Goal: Task Accomplishment & Management: Complete application form

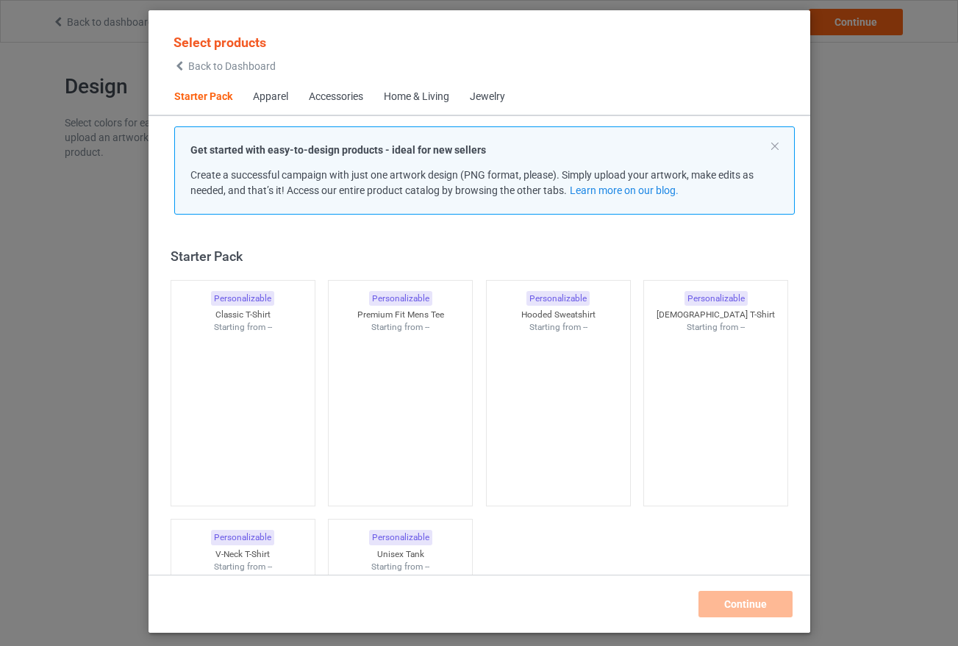
scroll to position [19, 0]
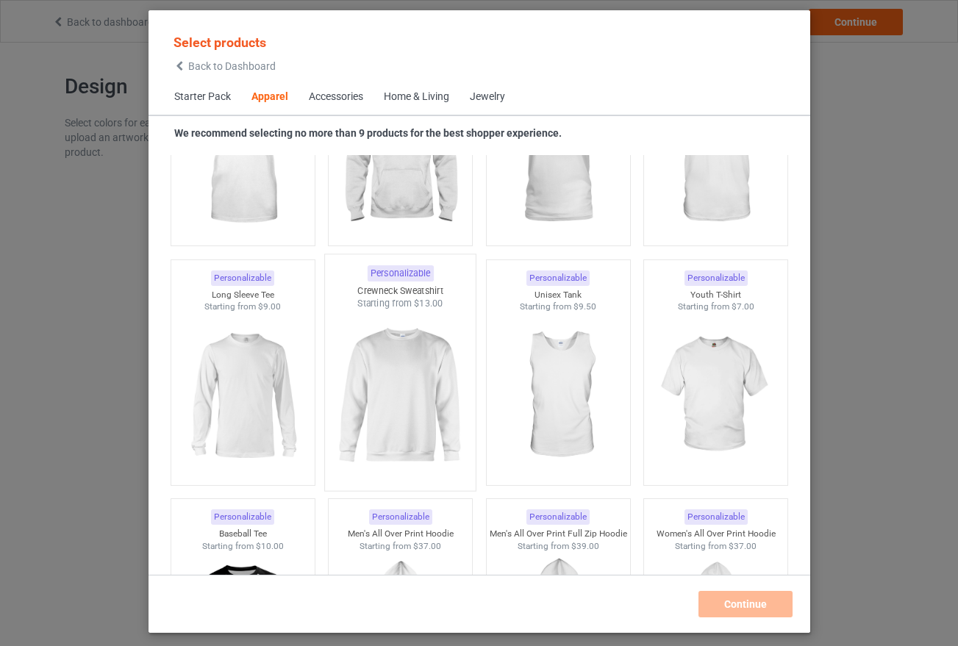
scroll to position [956, 0]
click at [407, 387] on img at bounding box center [400, 394] width 138 height 173
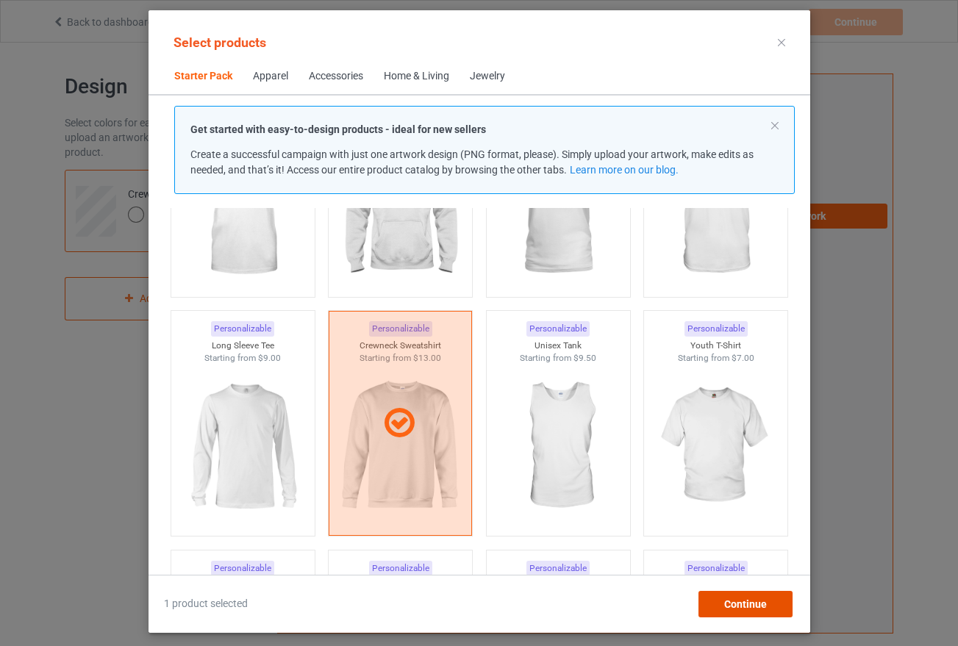
click at [745, 608] on span "Continue" at bounding box center [744, 604] width 43 height 12
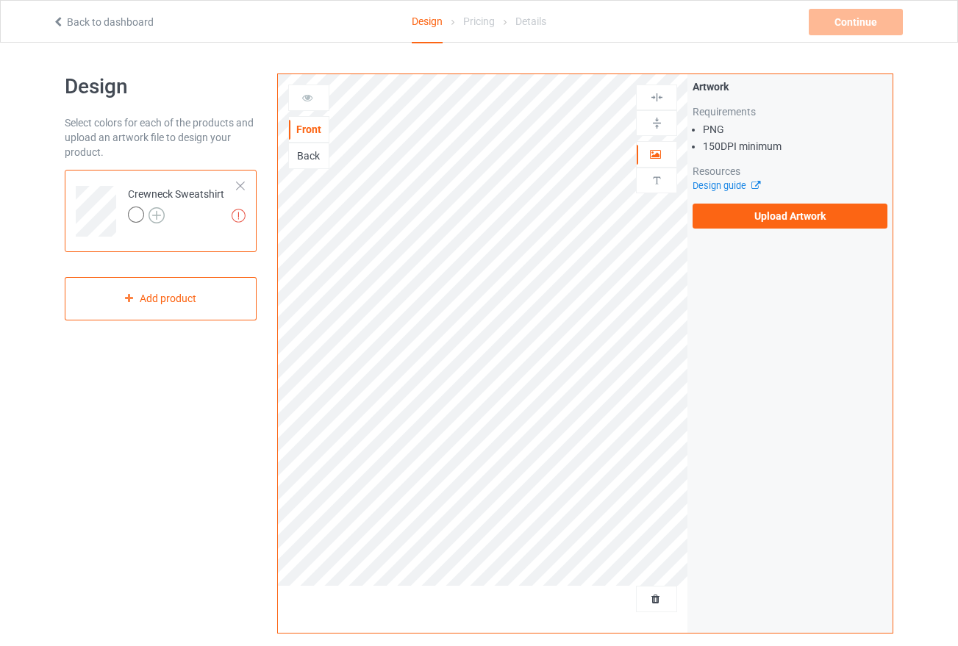
click at [159, 215] on img at bounding box center [156, 215] width 16 height 16
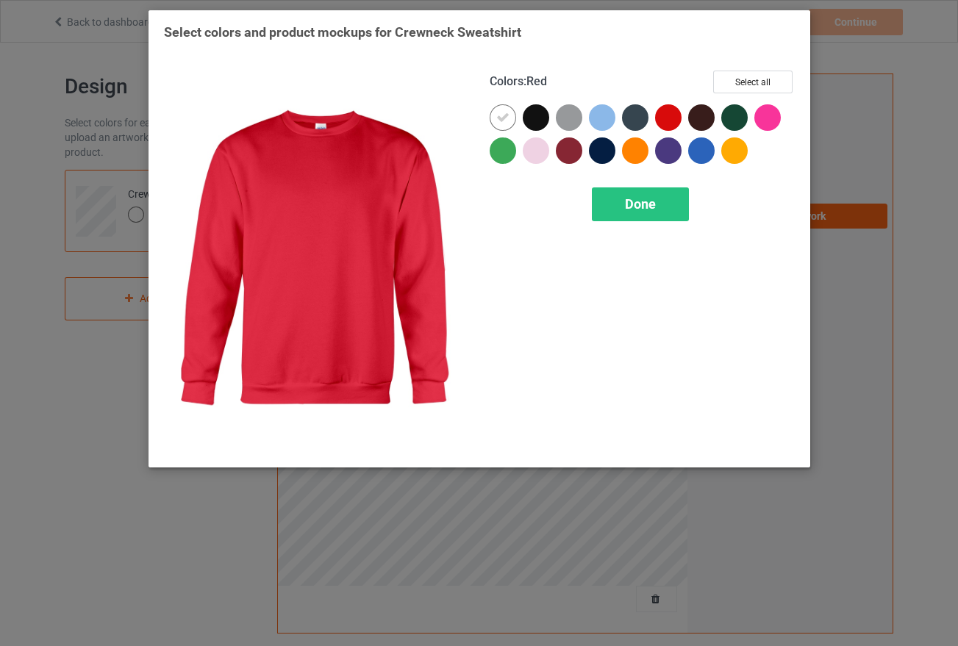
click at [669, 118] on div at bounding box center [668, 117] width 26 height 26
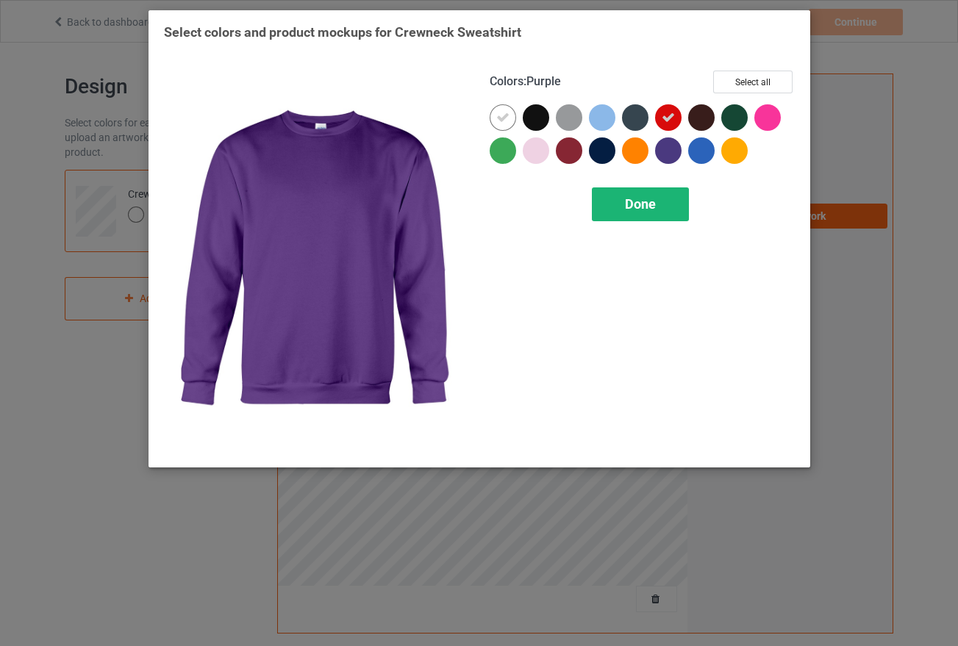
click at [662, 205] on div "Done" at bounding box center [640, 204] width 97 height 34
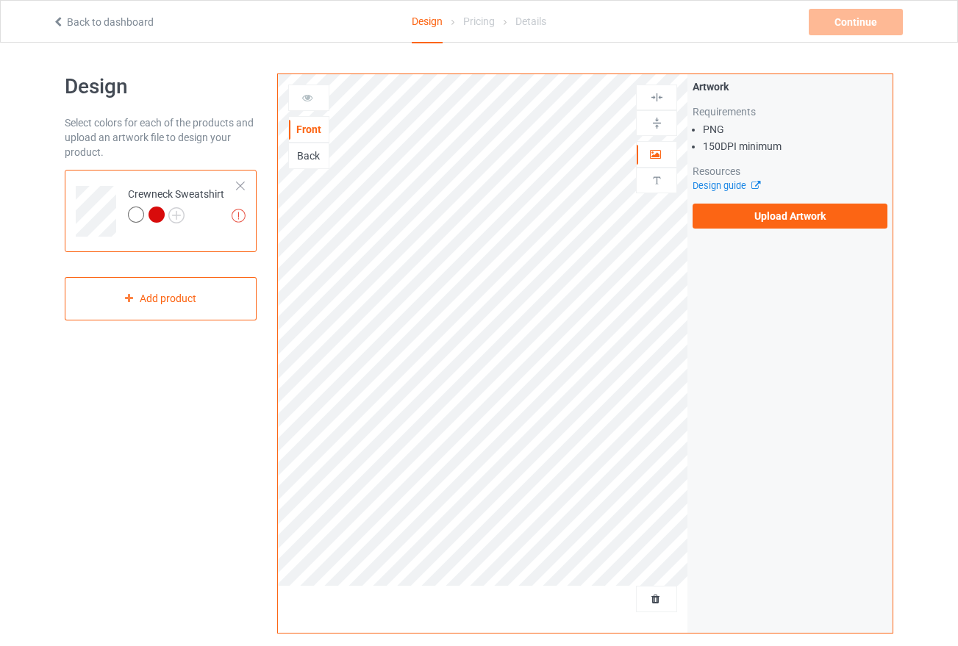
click at [154, 218] on div at bounding box center [156, 215] width 16 height 16
click at [155, 214] on div at bounding box center [156, 215] width 16 height 16
click at [242, 185] on div at bounding box center [240, 186] width 10 height 10
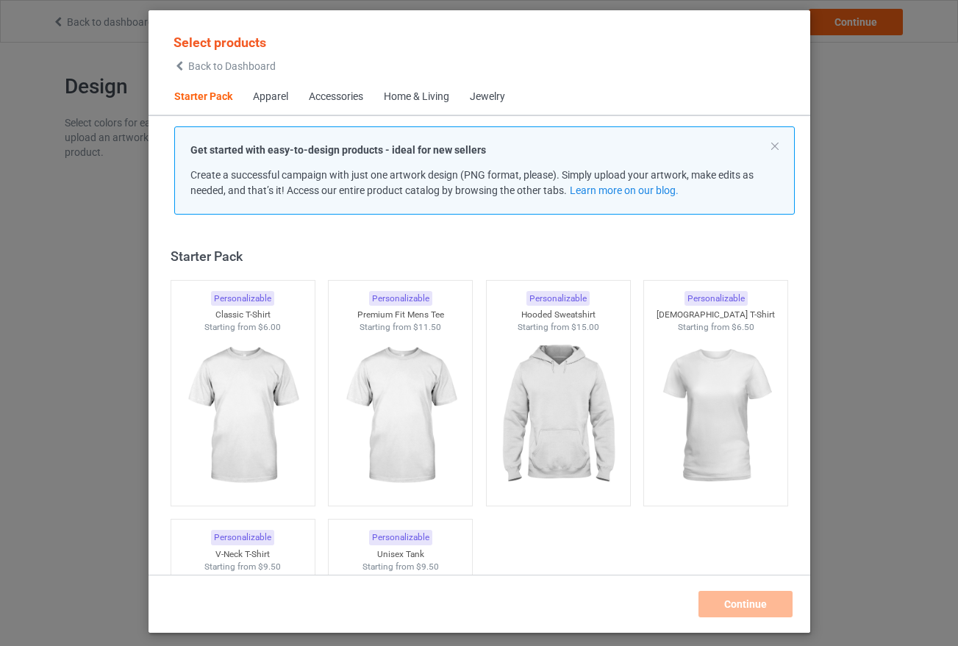
scroll to position [19, 0]
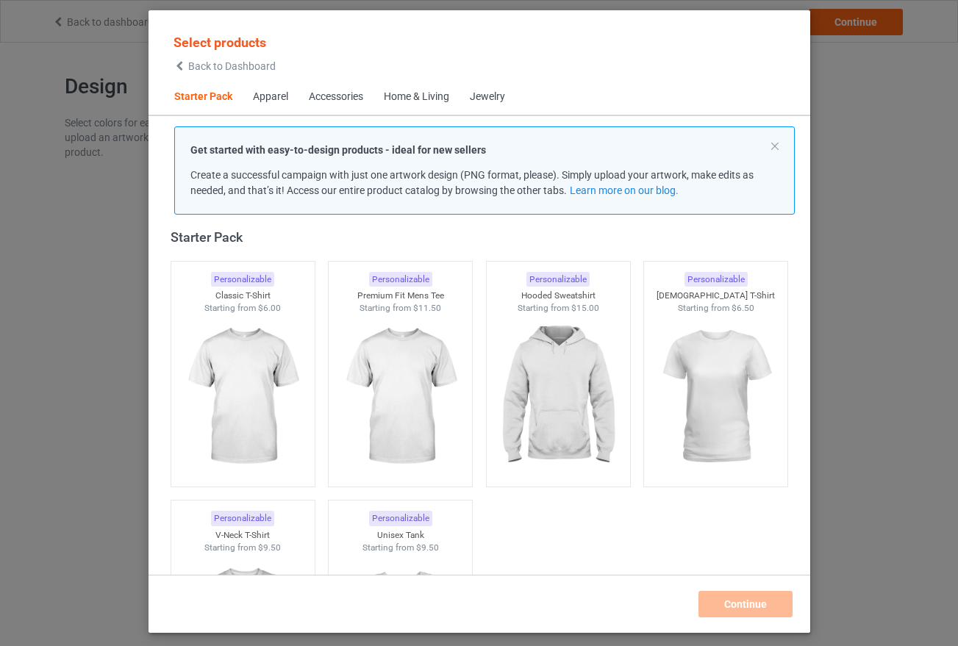
click at [265, 97] on div "Apparel" at bounding box center [270, 97] width 35 height 15
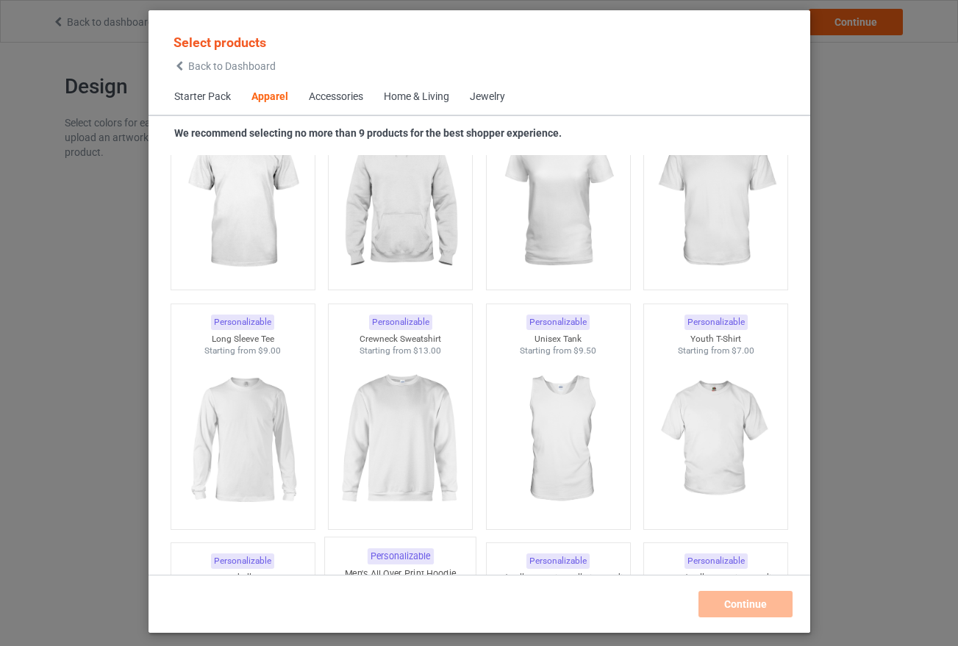
scroll to position [921, 0]
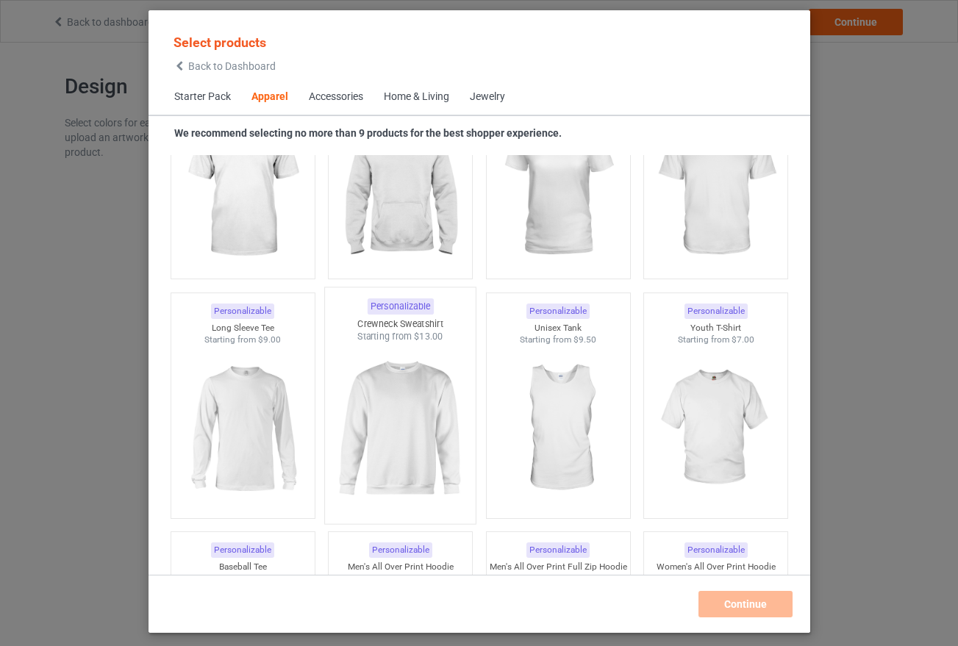
click at [389, 437] on img at bounding box center [400, 429] width 138 height 173
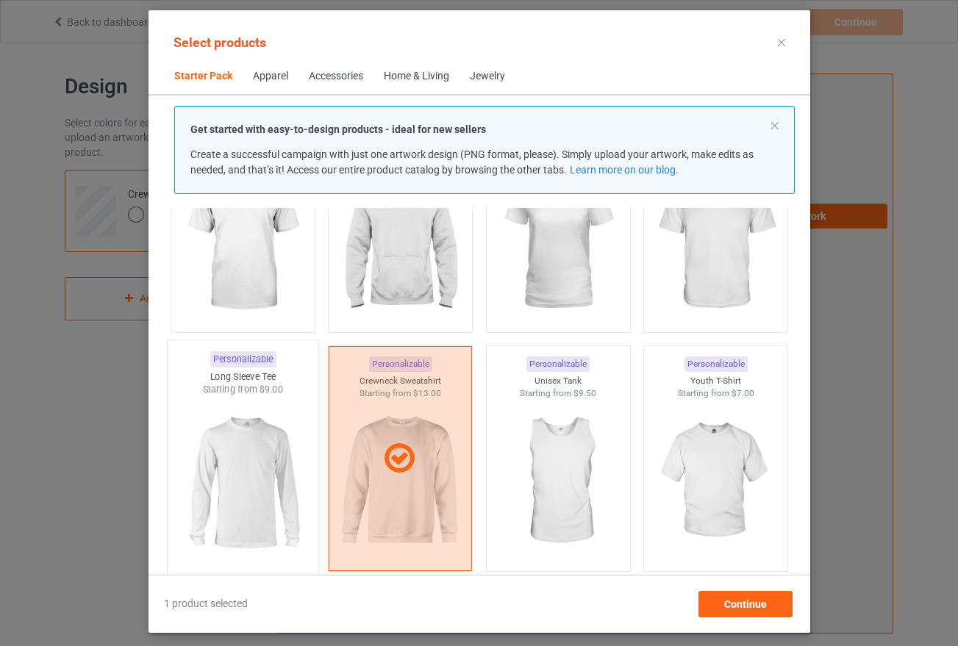
click at [237, 454] on img at bounding box center [242, 482] width 138 height 173
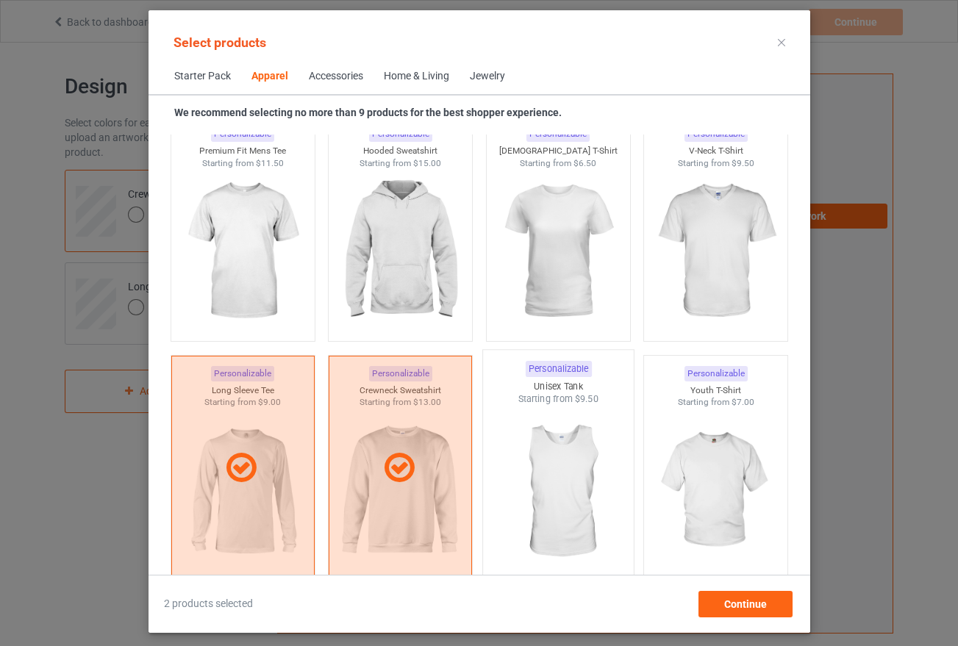
scroll to position [834, 0]
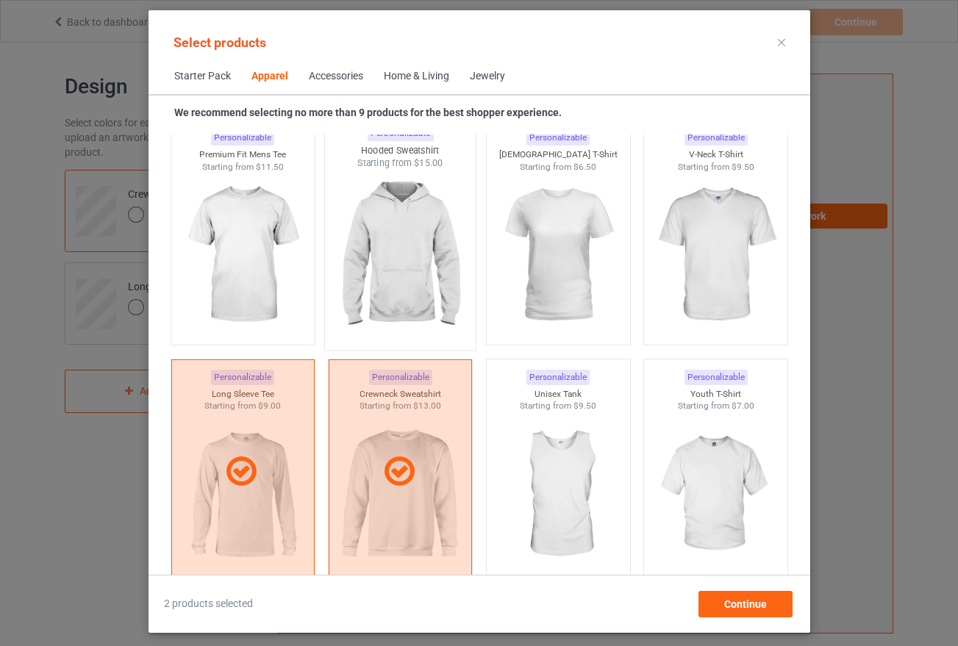
click at [394, 266] on img at bounding box center [400, 256] width 138 height 173
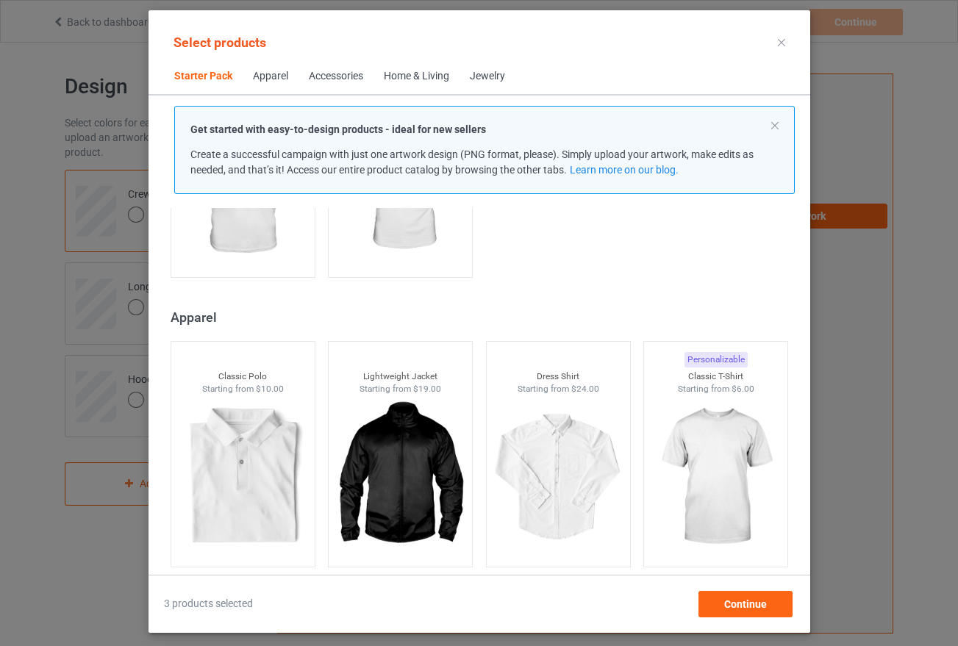
scroll to position [448, 0]
click at [718, 468] on img at bounding box center [715, 476] width 138 height 173
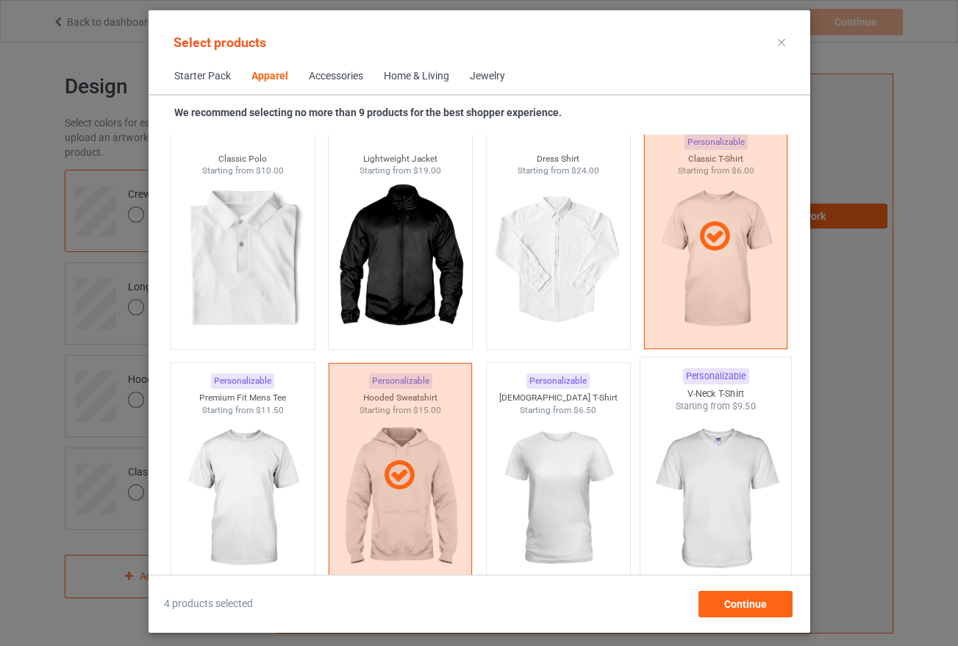
scroll to position [627, 0]
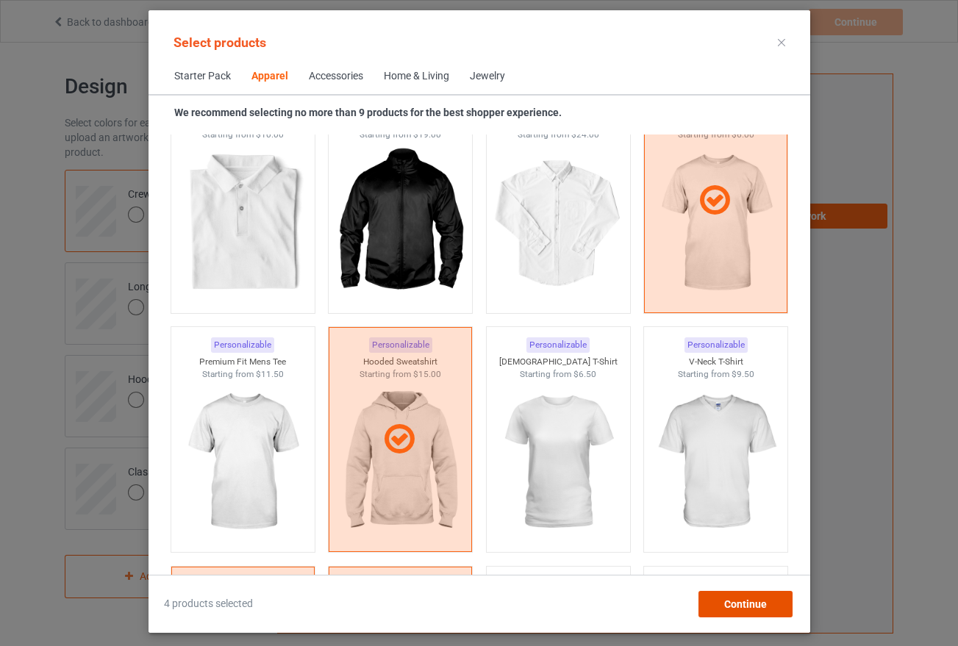
click at [743, 607] on span "Continue" at bounding box center [744, 604] width 43 height 12
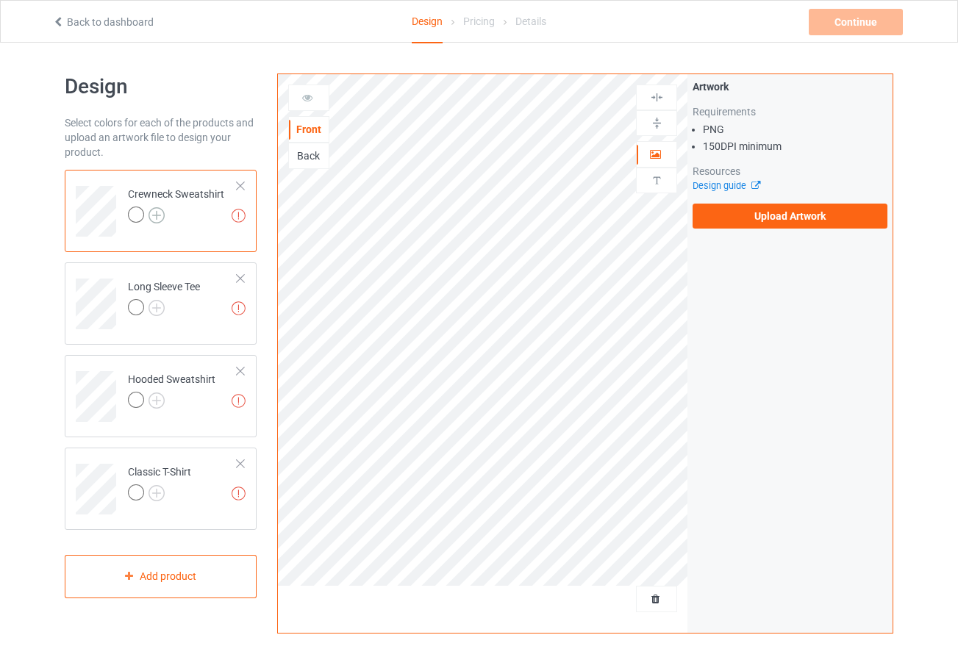
click at [159, 213] on img at bounding box center [156, 215] width 16 height 16
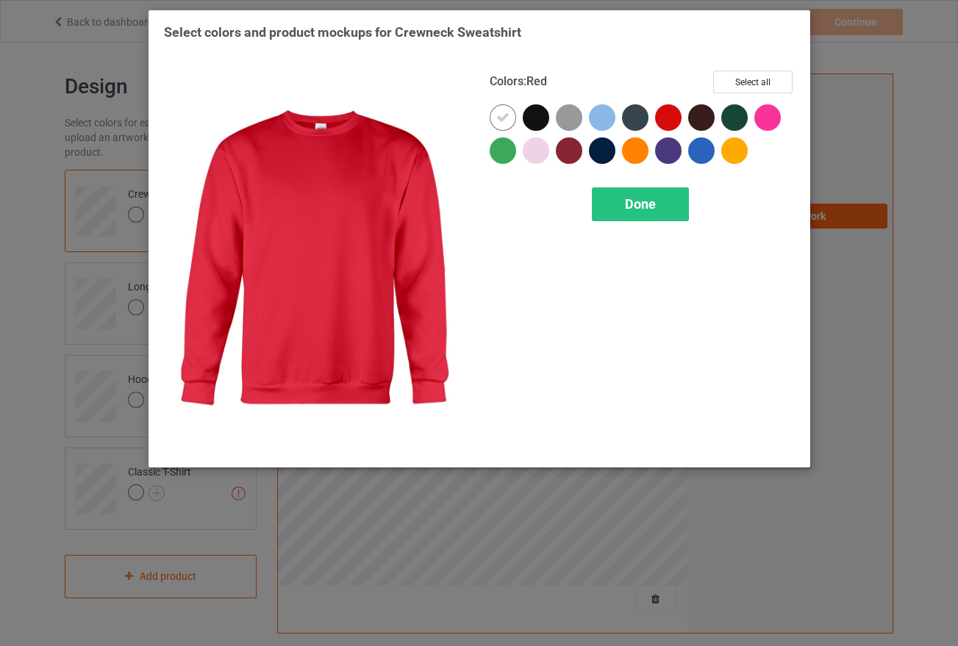
click at [670, 118] on div at bounding box center [668, 117] width 26 height 26
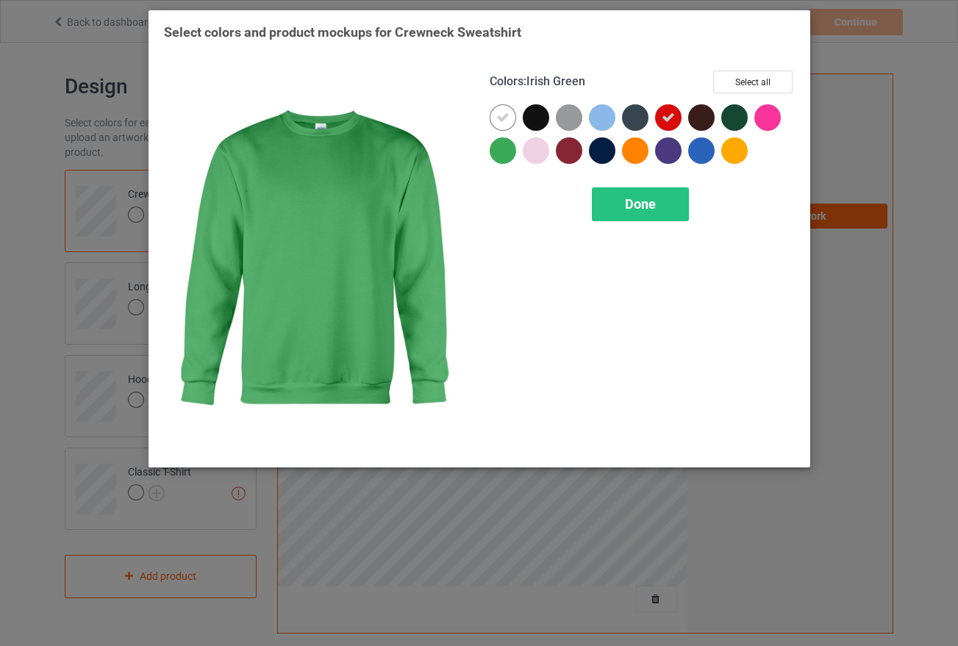
click at [501, 154] on div at bounding box center [503, 150] width 26 height 26
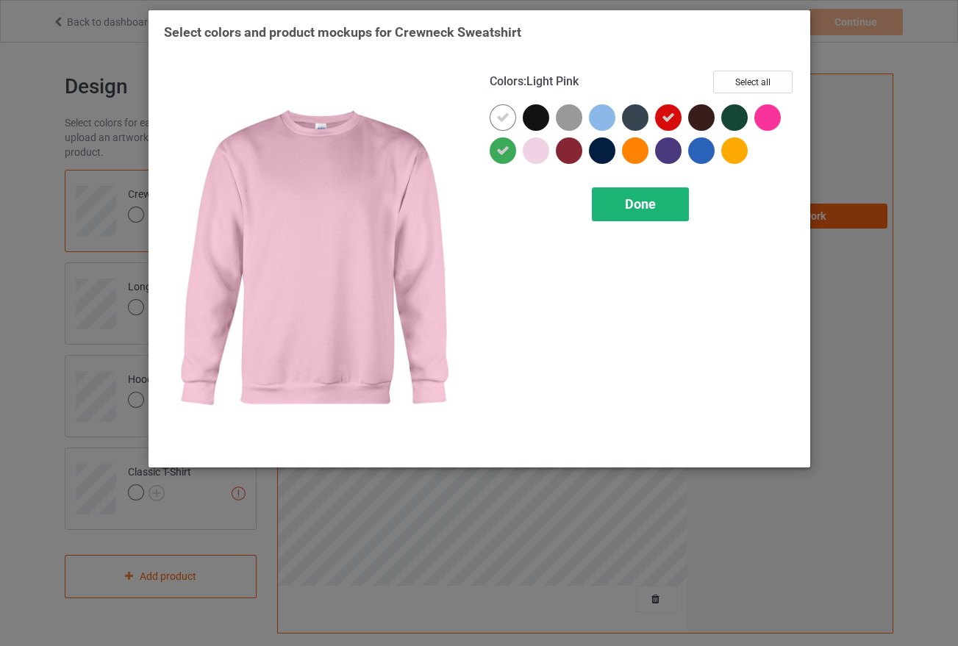
click at [648, 204] on span "Done" at bounding box center [640, 203] width 31 height 15
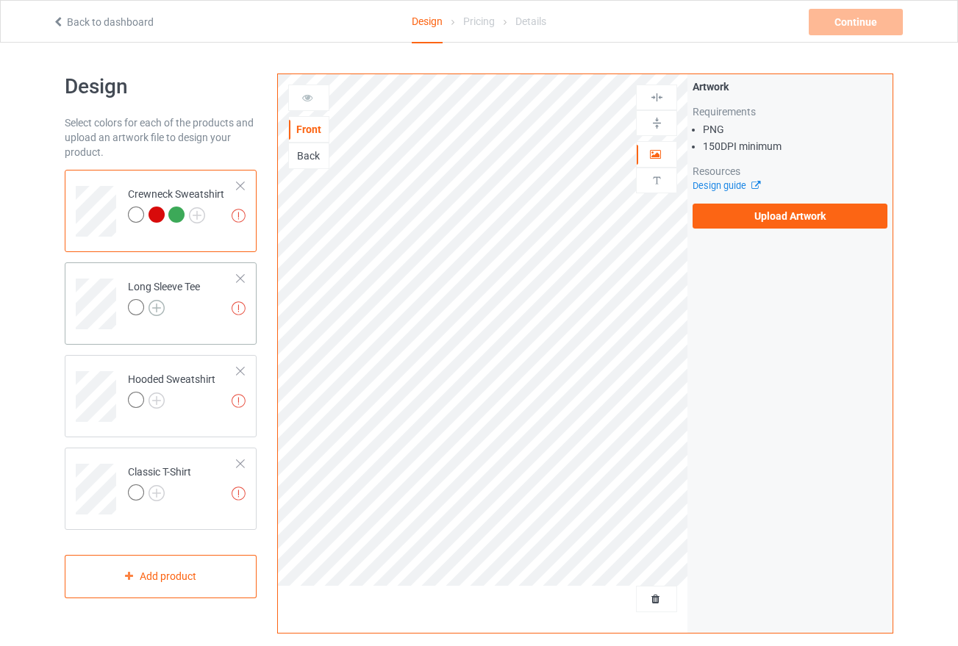
click at [157, 309] on img at bounding box center [156, 308] width 16 height 16
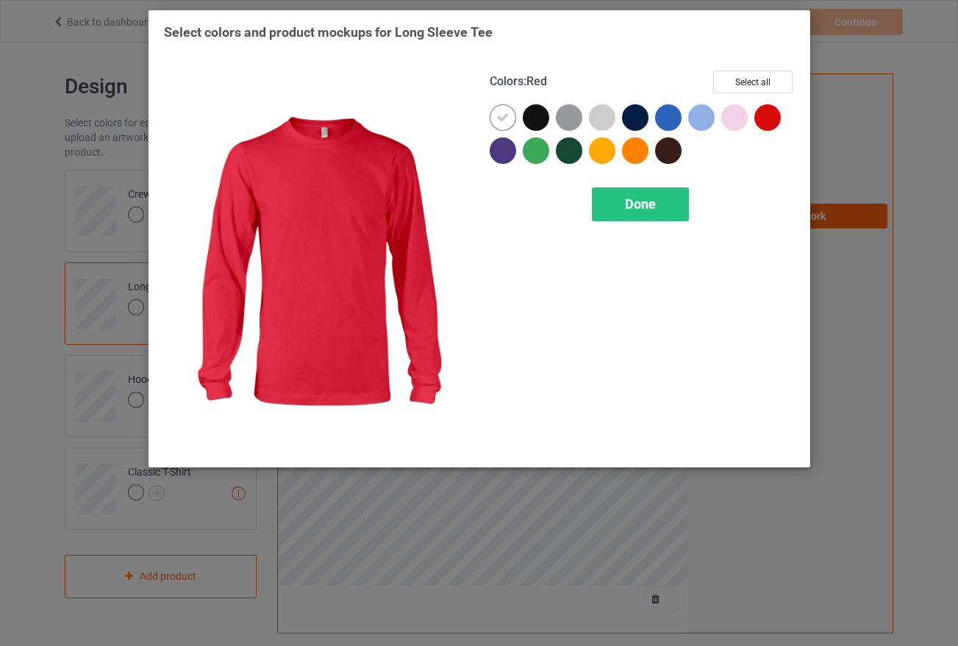
drag, startPoint x: 769, startPoint y: 115, endPoint x: 662, endPoint y: 131, distance: 108.4
click at [767, 115] on div at bounding box center [767, 117] width 26 height 26
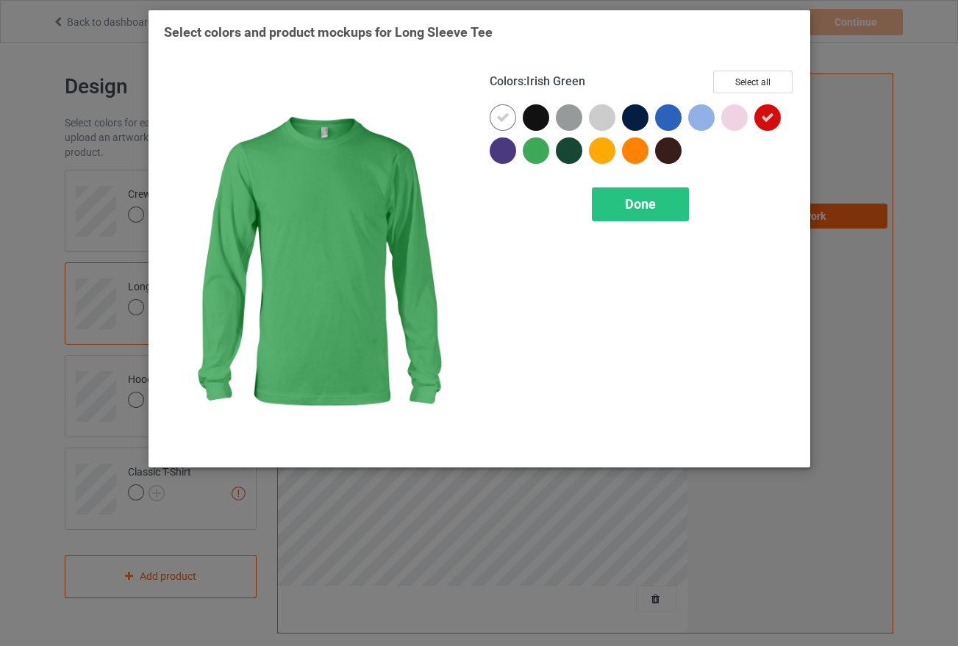
click at [533, 151] on div at bounding box center [536, 150] width 26 height 26
click at [631, 202] on span "Done" at bounding box center [640, 203] width 31 height 15
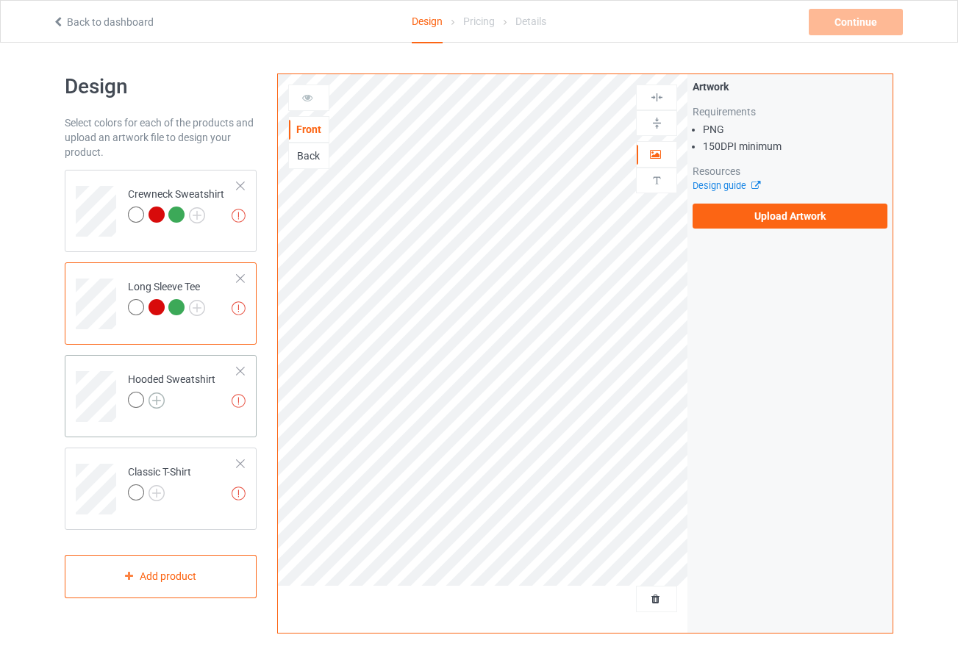
click at [156, 399] on img at bounding box center [156, 401] width 16 height 16
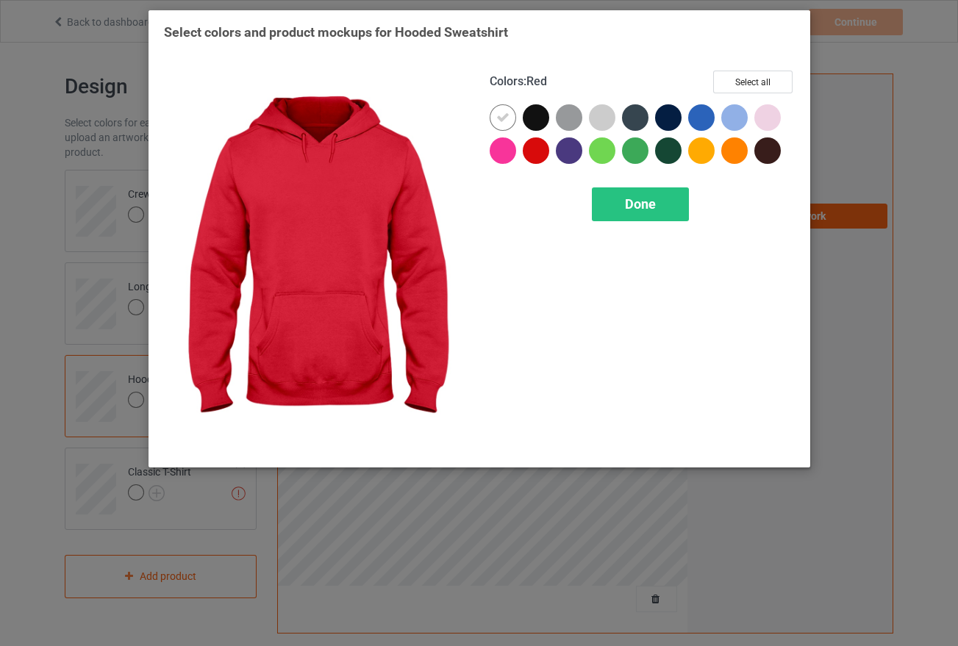
drag, startPoint x: 534, startPoint y: 144, endPoint x: 585, endPoint y: 144, distance: 50.7
click at [536, 144] on div at bounding box center [536, 150] width 26 height 26
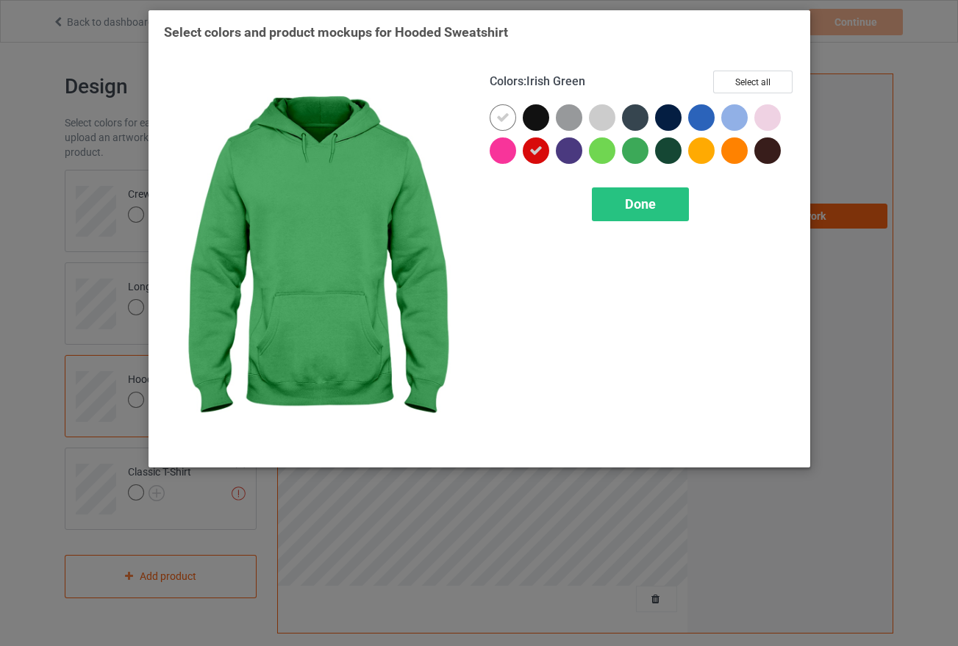
click at [631, 148] on div at bounding box center [635, 150] width 26 height 26
click at [631, 204] on span "Done" at bounding box center [640, 203] width 31 height 15
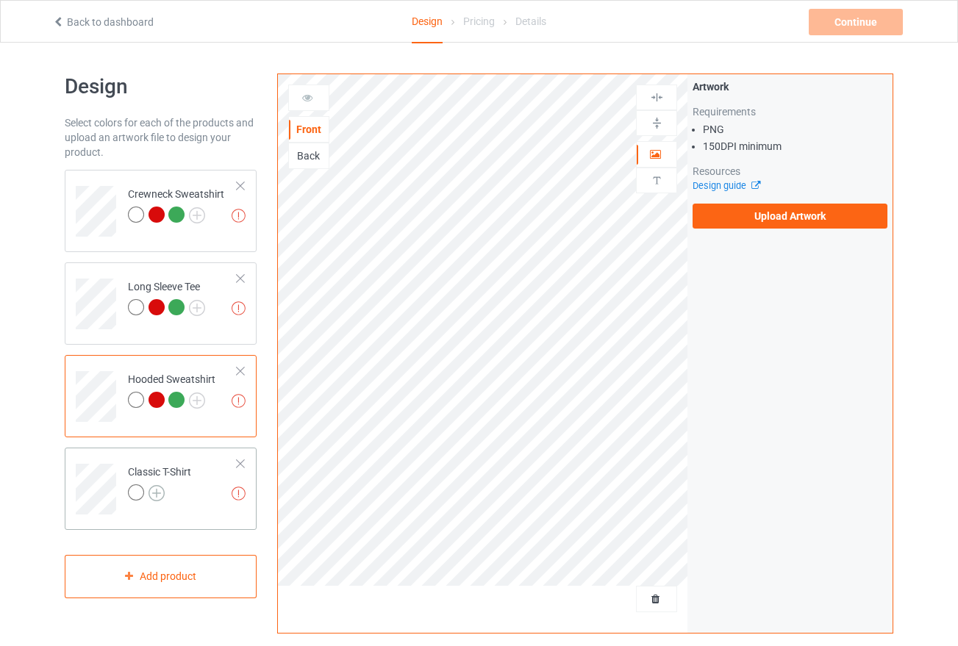
click at [158, 493] on img at bounding box center [156, 493] width 16 height 16
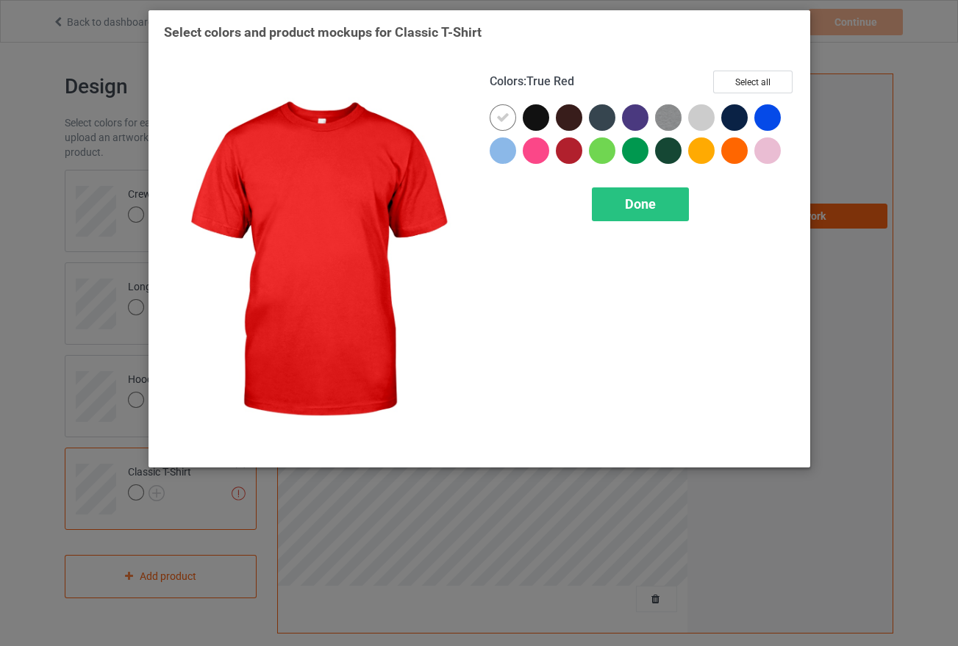
click at [567, 149] on div at bounding box center [569, 150] width 26 height 26
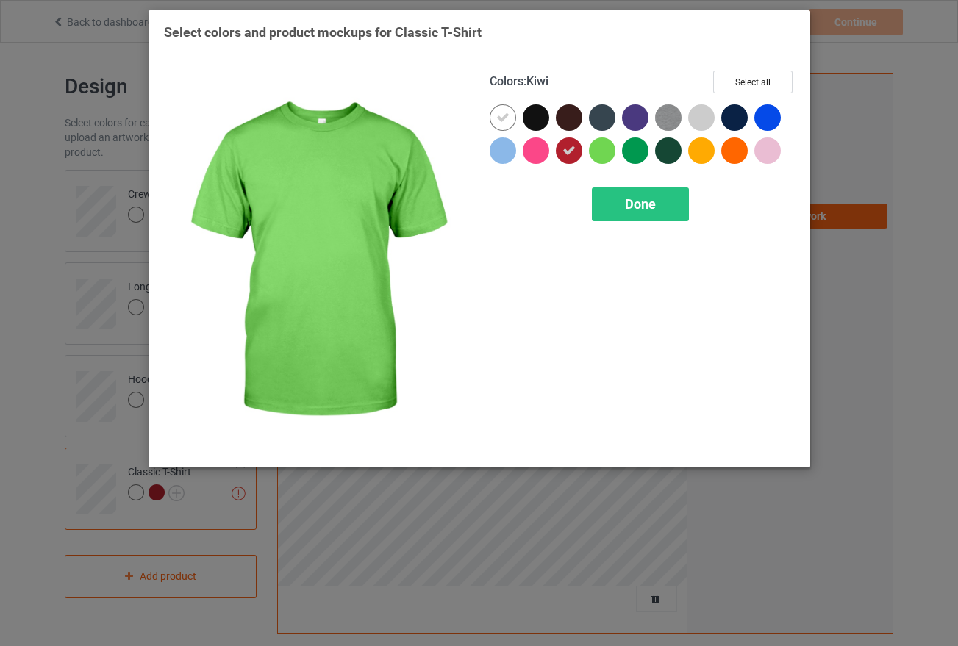
click at [633, 151] on div at bounding box center [635, 150] width 26 height 26
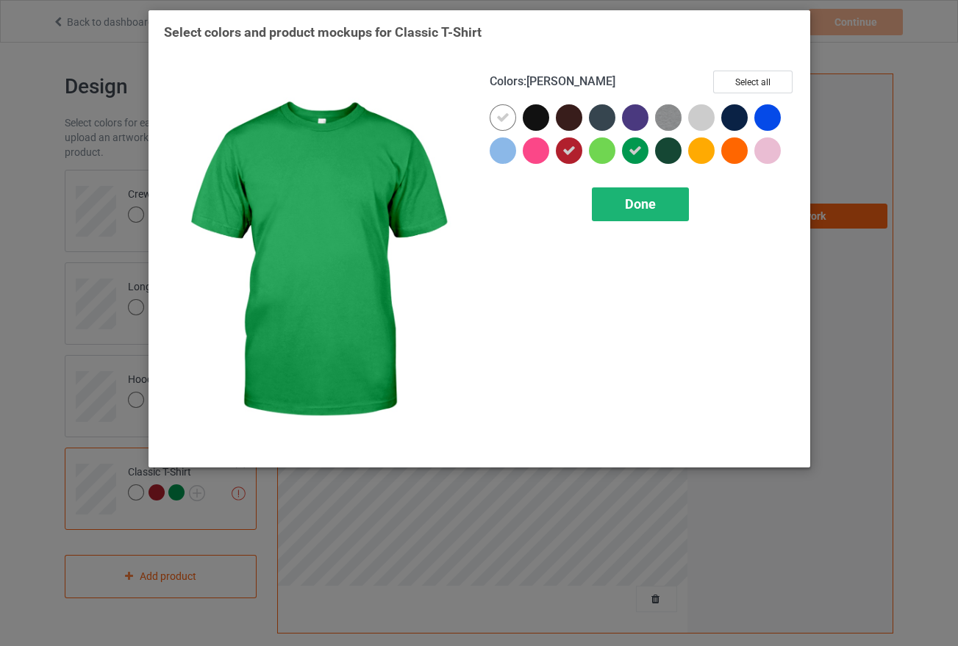
click at [637, 210] on span "Done" at bounding box center [640, 203] width 31 height 15
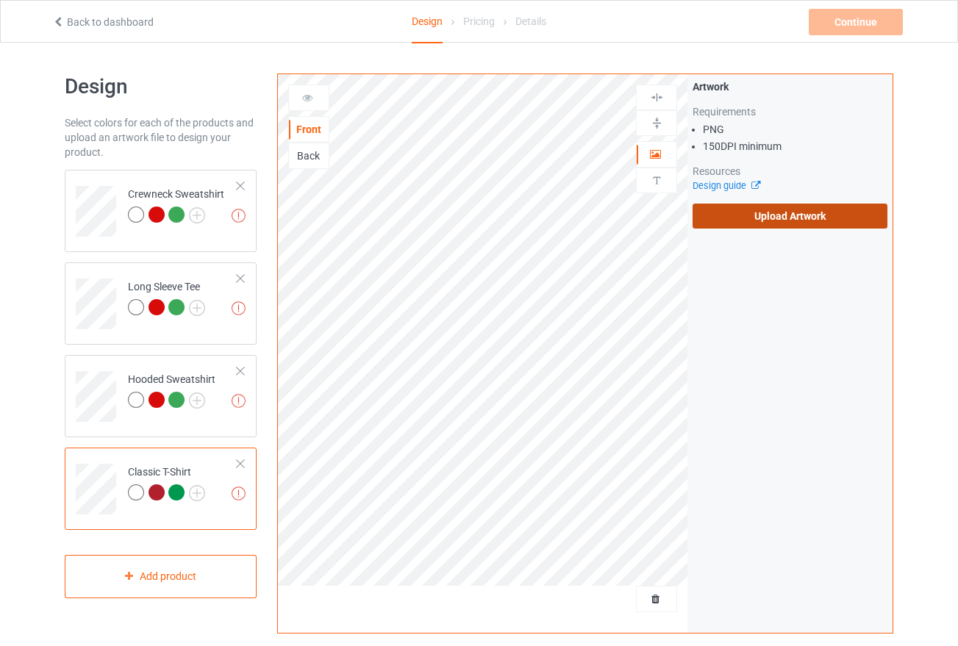
click at [745, 217] on label "Upload Artwork" at bounding box center [789, 216] width 195 height 25
click at [0, 0] on input "Upload Artwork" at bounding box center [0, 0] width 0 height 0
click at [592, 78] on div "Front Back Artwork Upload artwork before adding personalization Artwork Require…" at bounding box center [585, 497] width 637 height 868
click at [780, 215] on label "Upload Artwork" at bounding box center [789, 216] width 195 height 25
click at [0, 0] on input "Upload Artwork" at bounding box center [0, 0] width 0 height 0
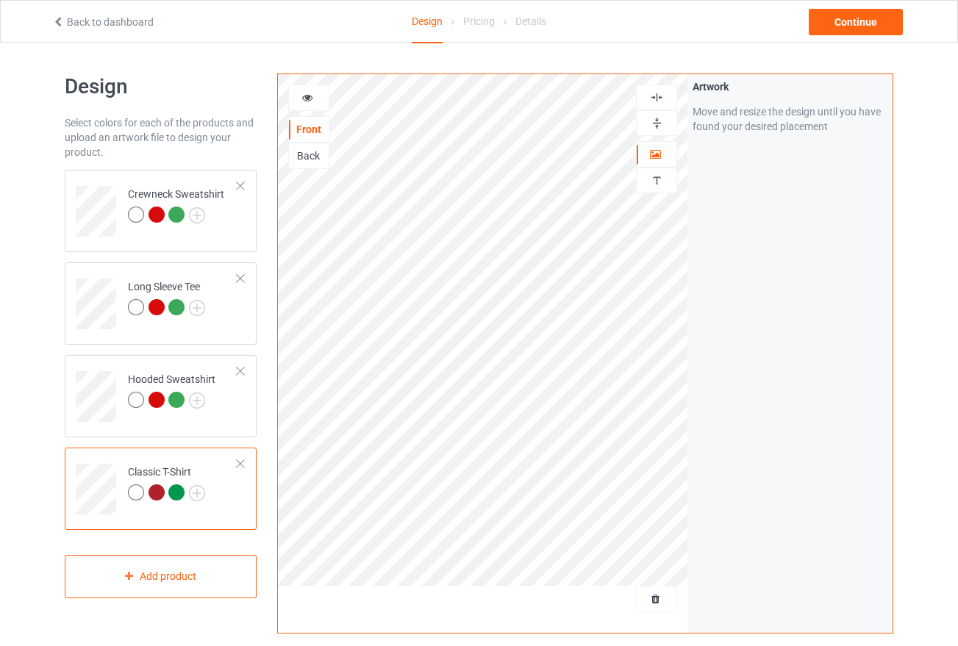
click at [311, 157] on div "Back" at bounding box center [309, 155] width 40 height 15
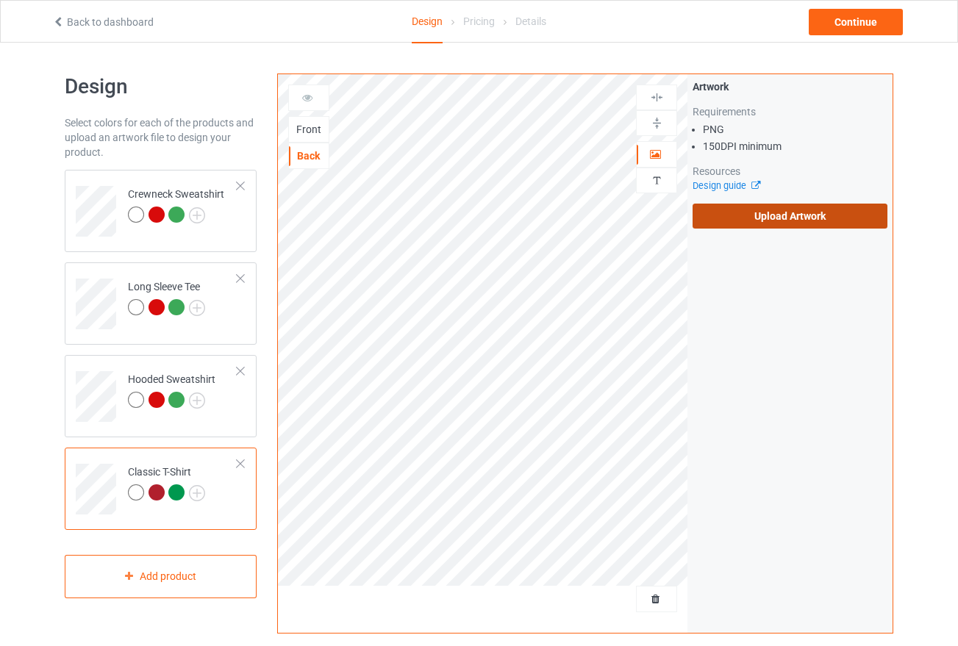
click at [778, 215] on label "Upload Artwork" at bounding box center [789, 216] width 195 height 25
click at [0, 0] on input "Upload Artwork" at bounding box center [0, 0] width 0 height 0
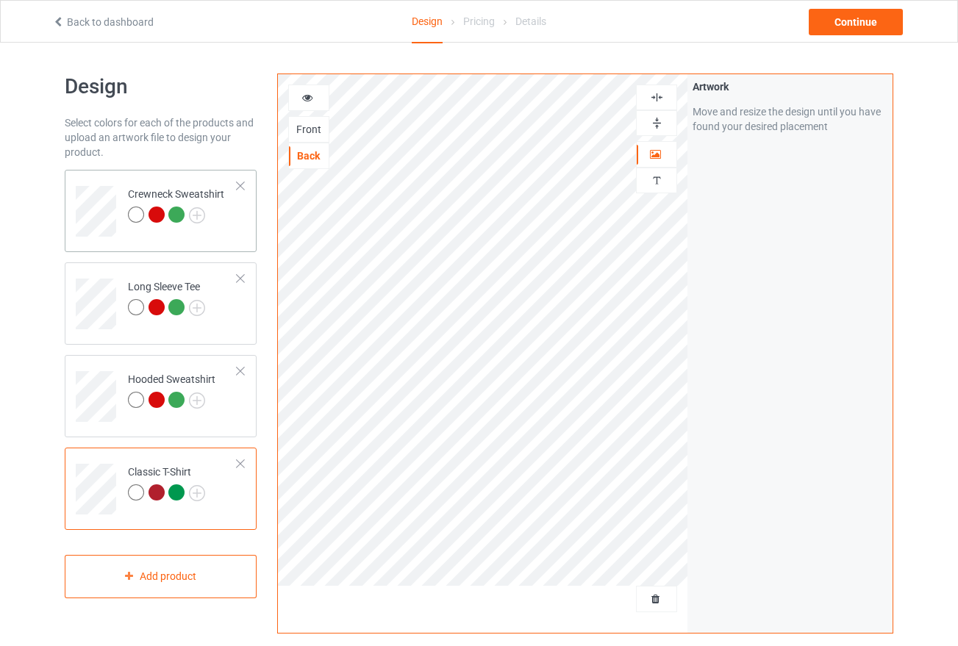
click at [154, 218] on div at bounding box center [156, 215] width 16 height 16
click at [173, 214] on div at bounding box center [176, 215] width 16 height 16
click at [158, 216] on div at bounding box center [156, 215] width 16 height 16
click at [307, 154] on div "Back" at bounding box center [309, 155] width 40 height 15
click at [858, 20] on div "Continue" at bounding box center [856, 22] width 94 height 26
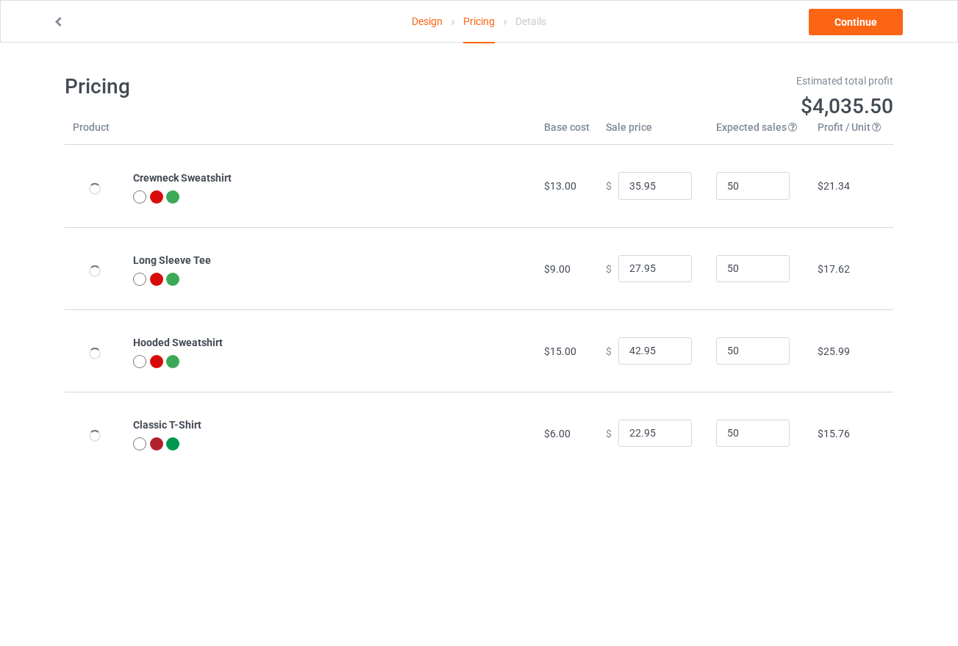
type input "39.95"
type input "31.95"
type input "46.95"
type input "26.95"
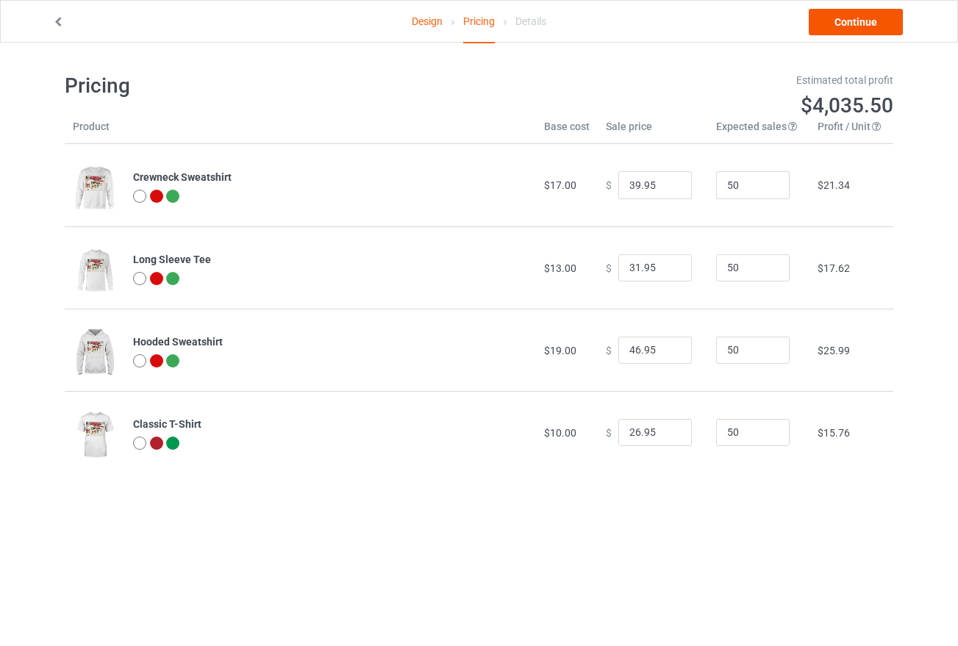
scroll to position [2, 0]
click at [856, 22] on link "Continue" at bounding box center [856, 22] width 94 height 26
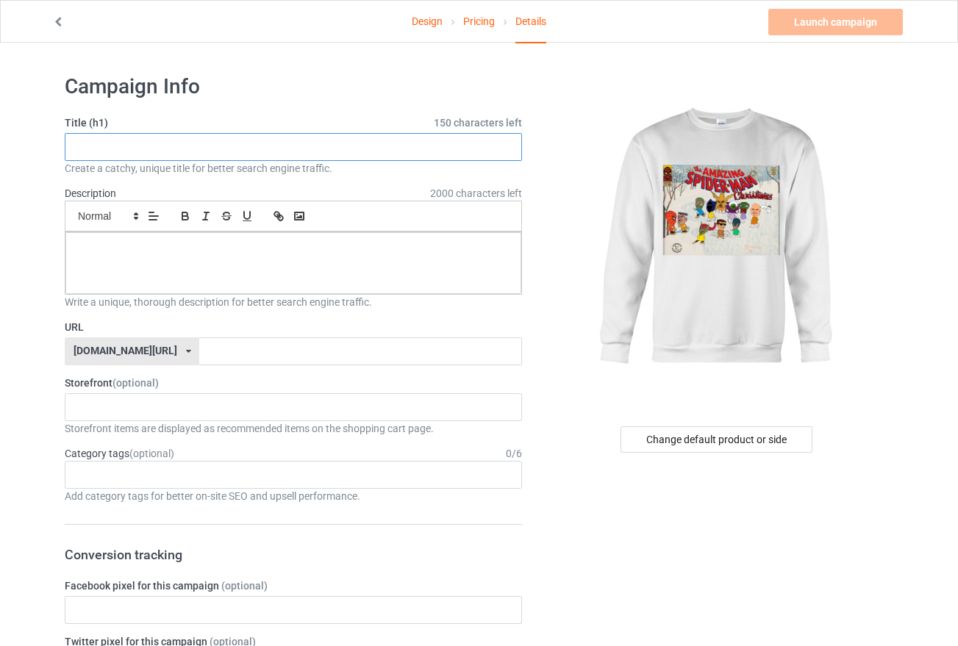
click at [195, 150] on input "text" at bounding box center [293, 147] width 457 height 28
type input "Merry Christmas"
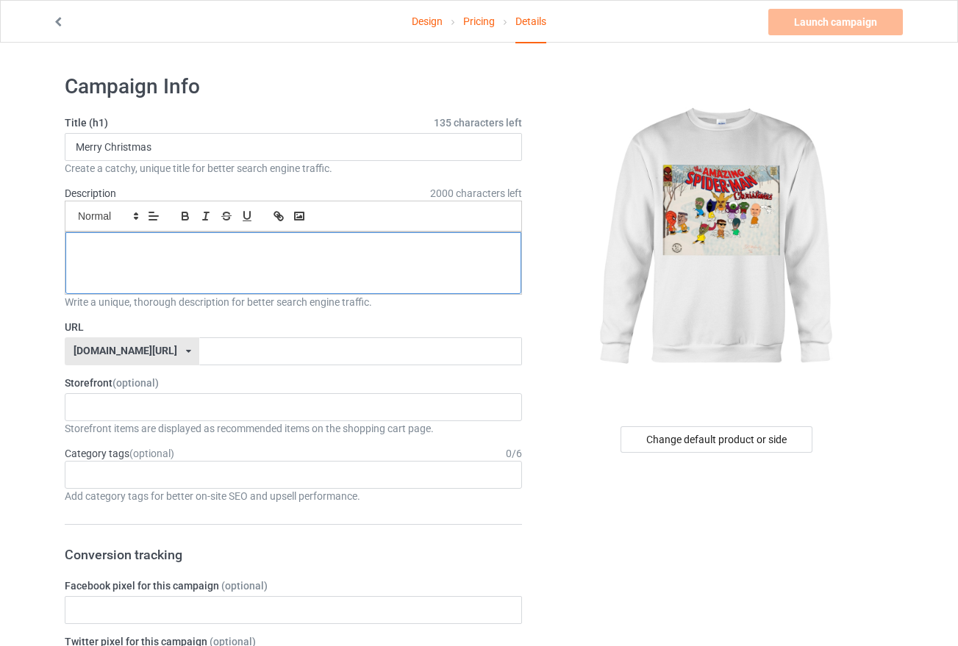
click at [202, 261] on div at bounding box center [293, 263] width 456 height 62
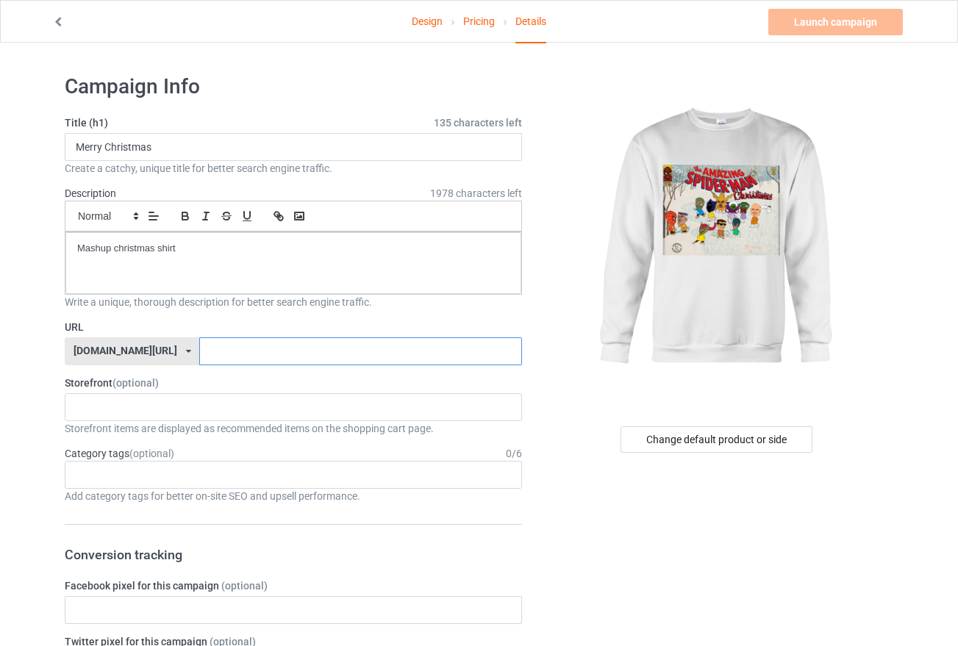
click at [199, 352] on input "text" at bounding box center [360, 351] width 322 height 28
type input "ChristmasMashup"
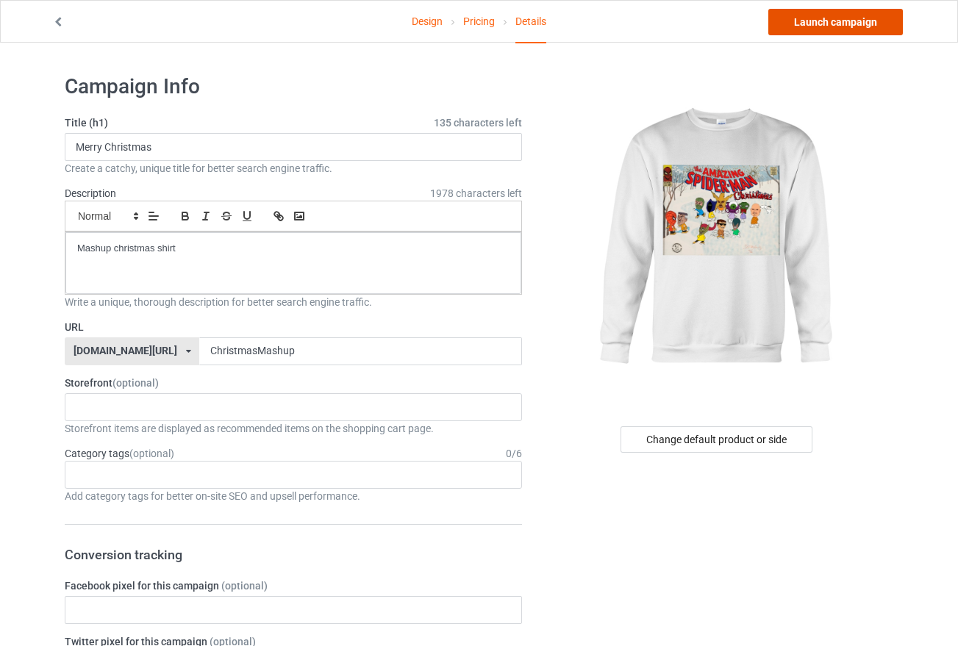
click at [827, 26] on link "Launch campaign" at bounding box center [835, 22] width 135 height 26
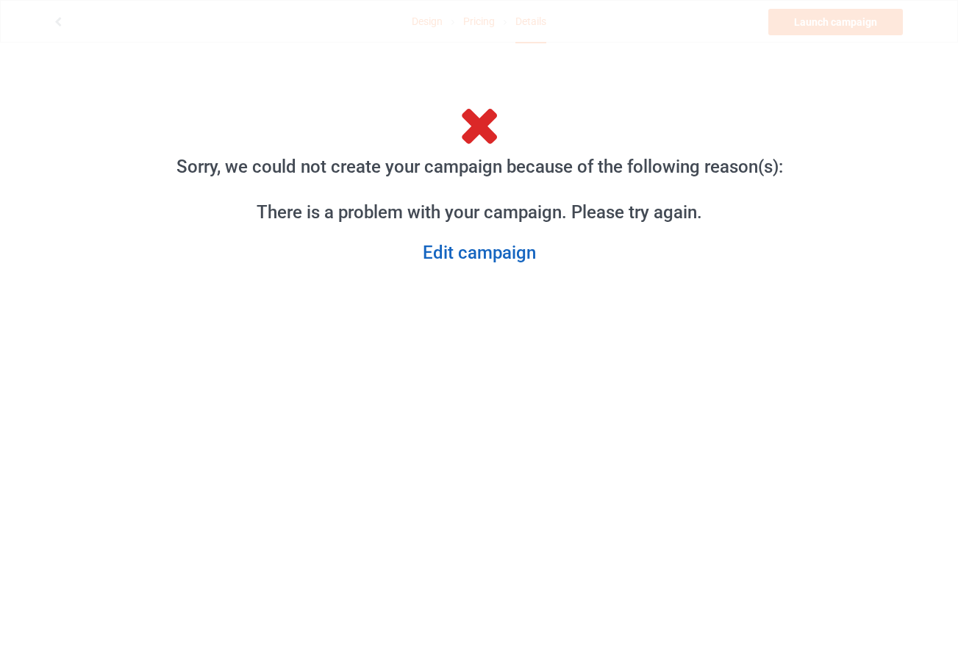
click at [481, 255] on link "Edit campaign" at bounding box center [479, 253] width 631 height 23
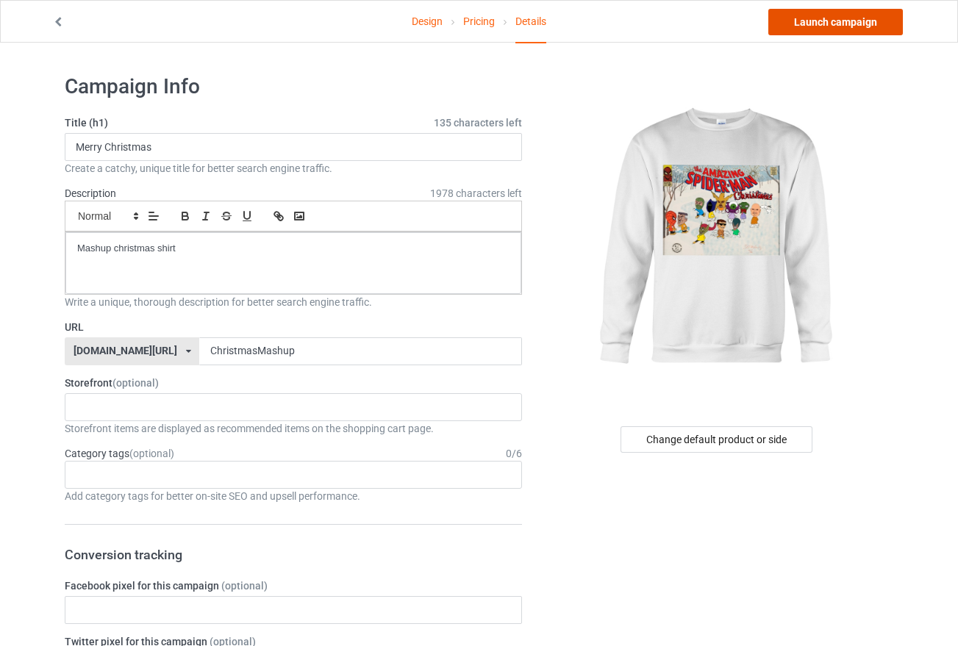
click at [815, 25] on link "Launch campaign" at bounding box center [835, 22] width 135 height 26
